Goal: Task Accomplishment & Management: Manage account settings

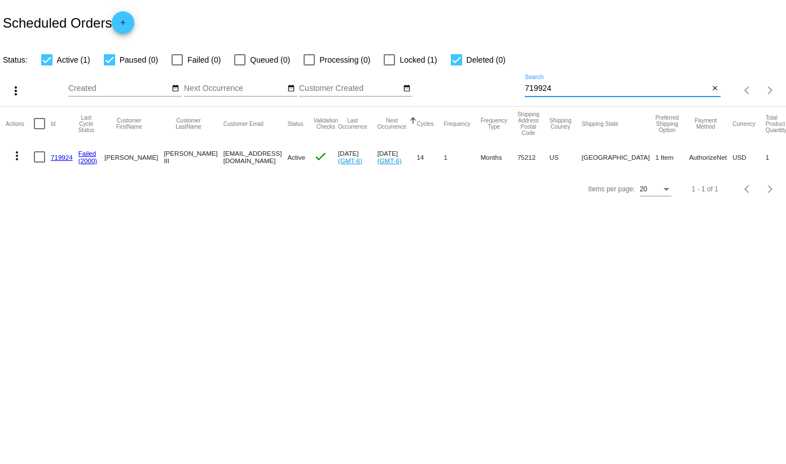
click at [654, 90] on input "719924" at bounding box center [617, 88] width 184 height 9
paste input "695307"
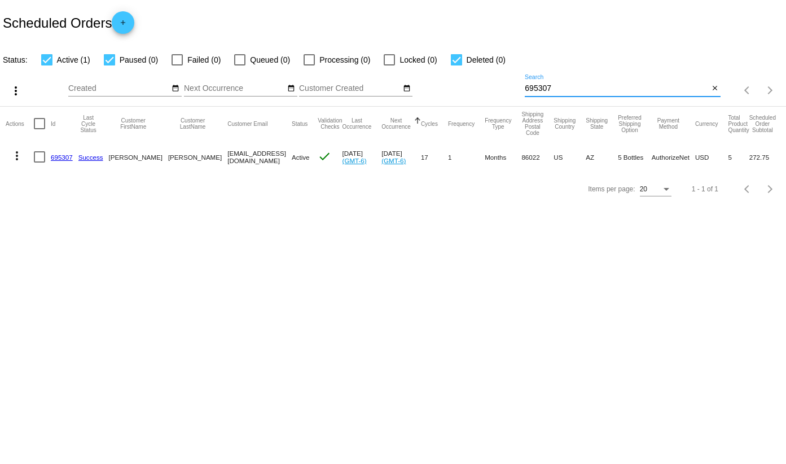
type input "695307"
click at [62, 157] on link "695307" at bounding box center [62, 157] width 22 height 7
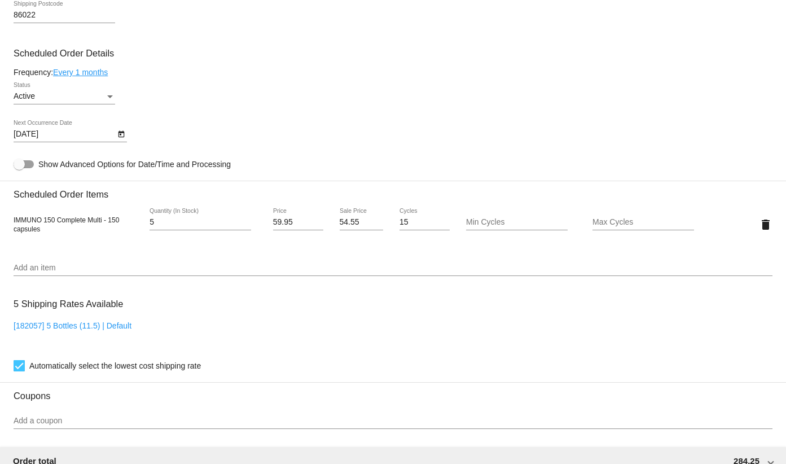
scroll to position [621, 0]
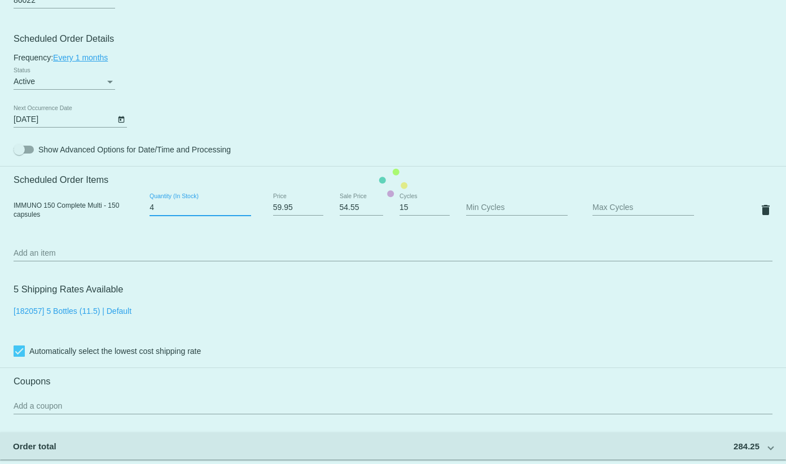
type input "4"
click at [246, 211] on input "4" at bounding box center [201, 207] width 102 height 9
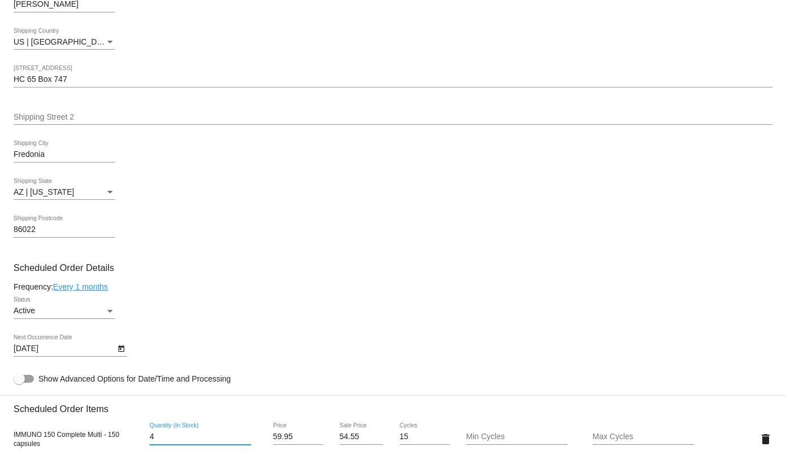
scroll to position [396, 0]
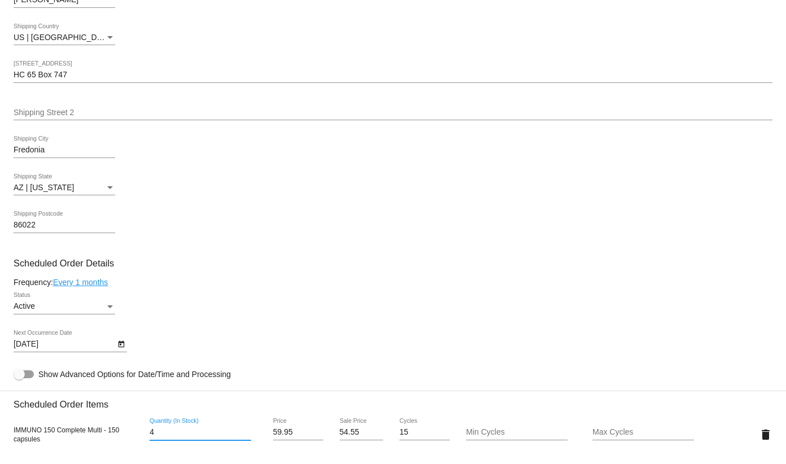
click at [119, 345] on icon "Open calendar" at bounding box center [121, 344] width 6 height 7
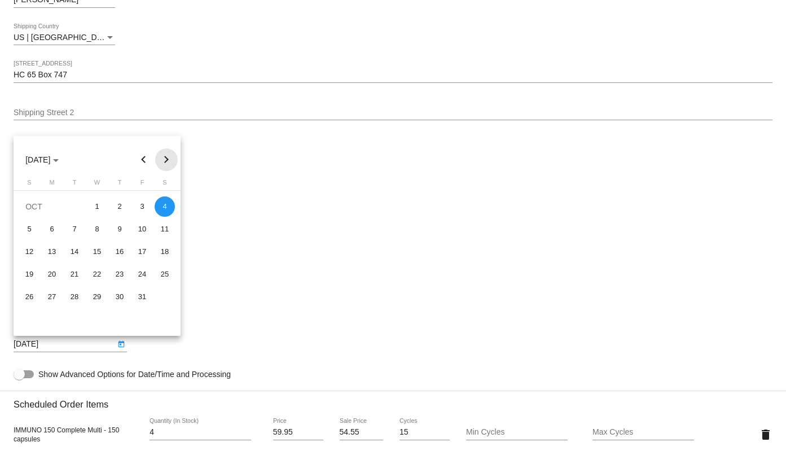
click at [163, 162] on button "Next month" at bounding box center [166, 159] width 23 height 23
click at [76, 224] on div "4" at bounding box center [74, 229] width 20 height 20
type input "[DATE]"
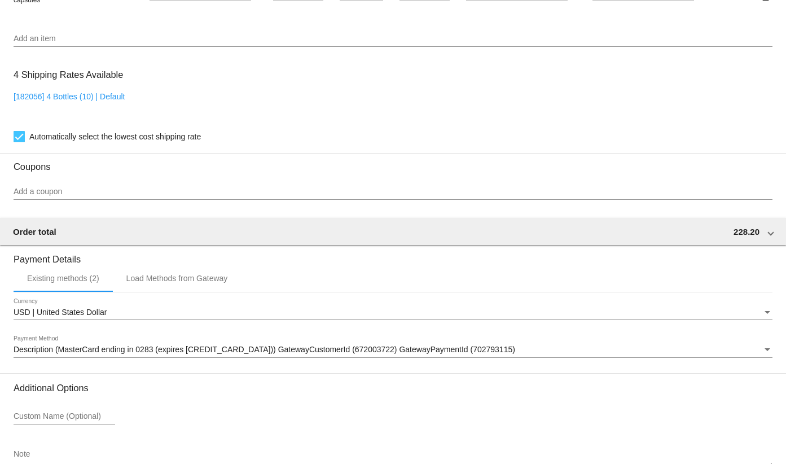
scroll to position [904, 0]
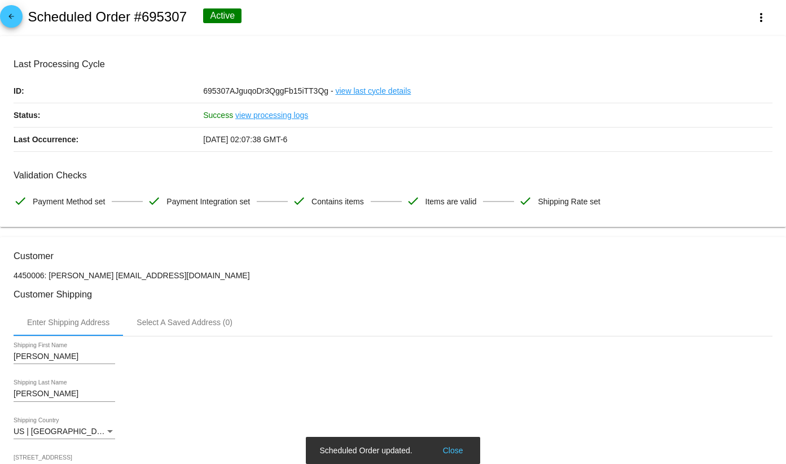
scroll to position [0, 0]
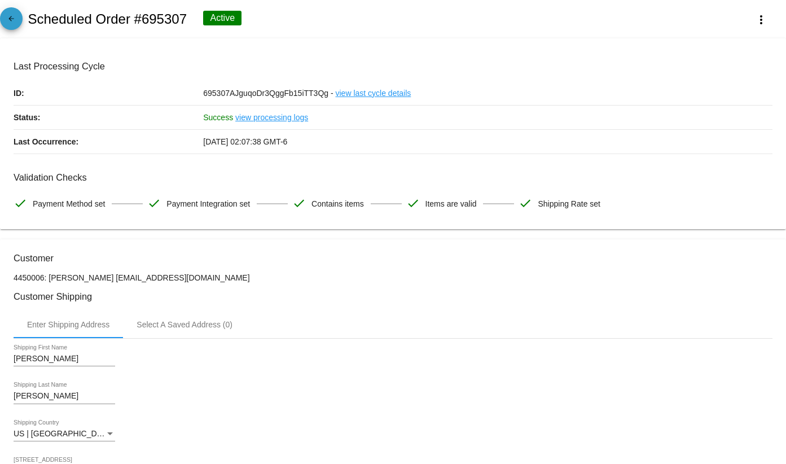
click at [12, 20] on mat-icon "arrow_back" at bounding box center [12, 22] width 14 height 14
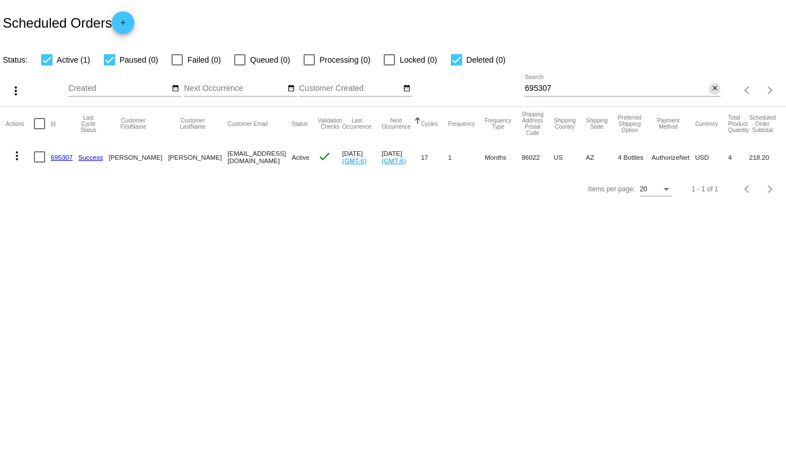
click at [710, 90] on button "close" at bounding box center [715, 89] width 12 height 12
